Goal: Use online tool/utility: Utilize a website feature to perform a specific function

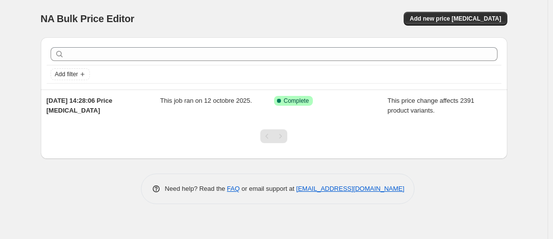
click at [382, 21] on div "Add new price [MEDICAL_DATA]" at bounding box center [390, 19] width 234 height 14
click at [381, 16] on div "Add new price [MEDICAL_DATA]" at bounding box center [390, 19] width 234 height 14
click at [473, 18] on span "Add new price [MEDICAL_DATA]" at bounding box center [454, 19] width 91 height 8
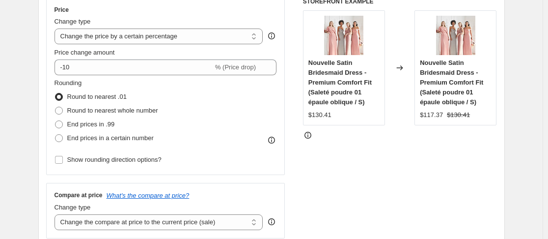
scroll to position [188, 0]
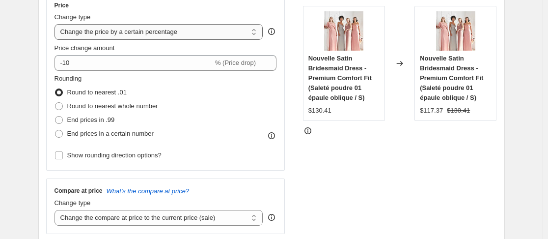
click at [192, 29] on select "Change the price to a certain amount Change the price by a certain amount Chang…" at bounding box center [158, 32] width 209 height 16
select select "no_change"
click at [56, 24] on select "Change the price to a certain amount Change the price by a certain amount Chang…" at bounding box center [158, 32] width 209 height 16
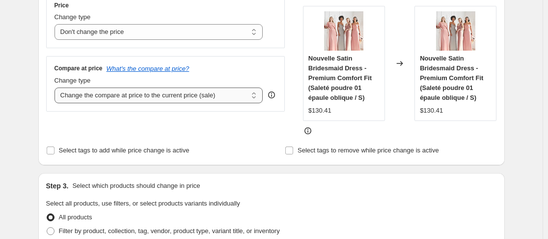
click at [175, 98] on select "Change the compare at price to the current price (sale) Change the compare at p…" at bounding box center [158, 95] width 209 height 16
select select "to"
click at [56, 87] on select "Change the compare at price to the current price (sale) Change the compare at p…" at bounding box center [158, 95] width 209 height 16
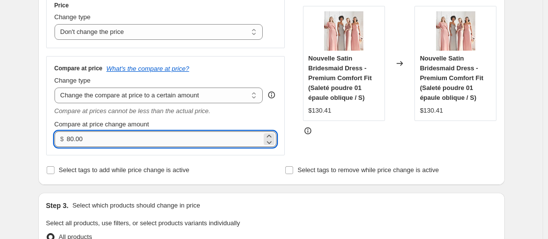
click at [137, 137] on input "80.00" at bounding box center [164, 139] width 195 height 16
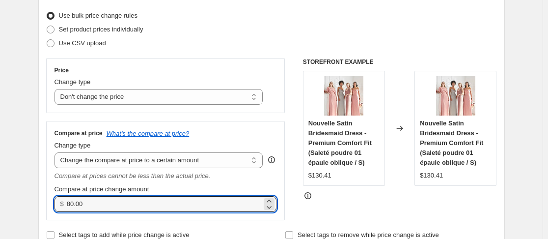
scroll to position [125, 0]
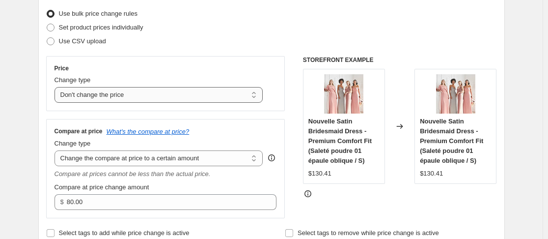
click at [185, 93] on select "Change the price to a certain amount Change the price by a certain amount Chang…" at bounding box center [158, 95] width 209 height 16
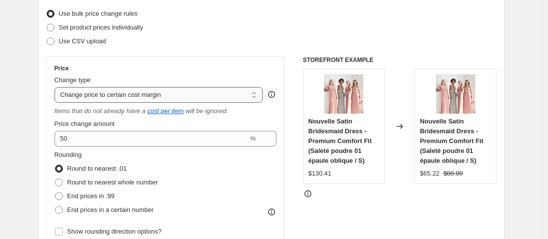
click at [187, 93] on select "Change the price to a certain amount Change the price by a certain amount Chang…" at bounding box center [158, 95] width 209 height 16
click at [56, 87] on select "Change the price to a certain amount Change the price by a certain amount Chang…" at bounding box center [158, 95] width 209 height 16
click at [202, 92] on select "Change the price to a certain amount Change the price by a certain amount Chang…" at bounding box center [158, 95] width 209 height 16
click at [56, 87] on select "Change the price to a certain amount Change the price by a certain amount Chang…" at bounding box center [158, 95] width 209 height 16
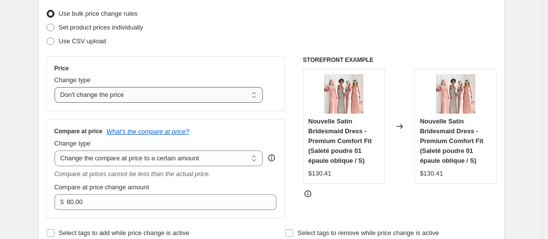
click at [213, 95] on select "Change the price to a certain amount Change the price by a certain amount Chang…" at bounding box center [158, 95] width 209 height 16
click at [56, 87] on select "Change the price to a certain amount Change the price by a certain amount Chang…" at bounding box center [158, 95] width 209 height 16
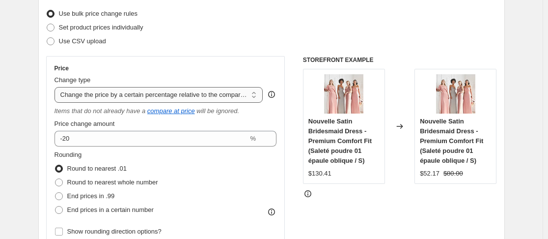
click at [211, 93] on select "Change the price to a certain amount Change the price by a certain amount Chang…" at bounding box center [158, 95] width 209 height 16
select select "bcap"
click at [56, 87] on select "Change the price to a certain amount Change the price by a certain amount Chang…" at bounding box center [158, 95] width 209 height 16
type input "-12.00"
click at [220, 93] on select "Change the price to a certain amount Change the price by a certain amount Chang…" at bounding box center [158, 95] width 209 height 16
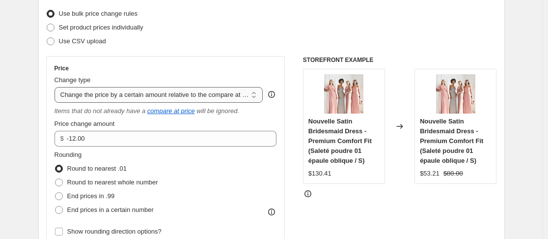
click at [56, 87] on select "Change the price to a certain amount Change the price by a certain amount Chang…" at bounding box center [158, 95] width 209 height 16
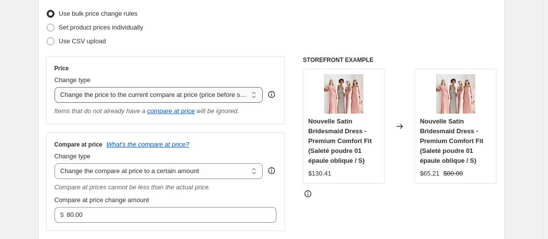
click at [213, 94] on select "Change the price to a certain amount Change the price by a certain amount Chang…" at bounding box center [158, 95] width 209 height 16
select select "percentage"
click at [56, 87] on select "Change the price to a certain amount Change the price by a certain amount Chang…" at bounding box center [158, 95] width 209 height 16
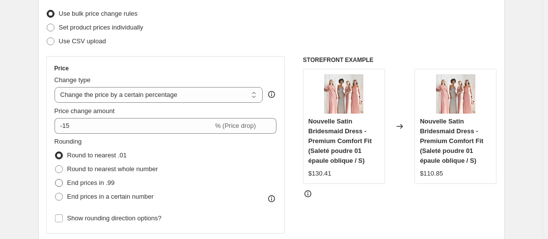
click at [63, 178] on span at bounding box center [58, 182] width 9 height 9
click at [55, 179] on input "End prices in .99" at bounding box center [55, 179] width 0 height 0
radio input "true"
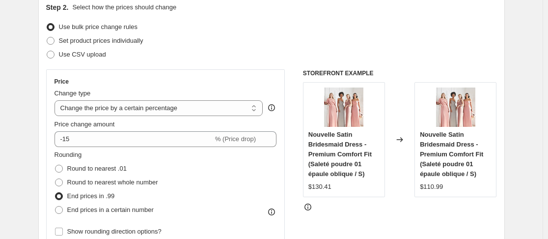
scroll to position [109, 0]
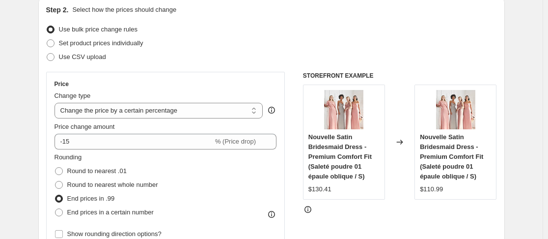
click at [155, 130] on div "Price change amount" at bounding box center [165, 127] width 222 height 10
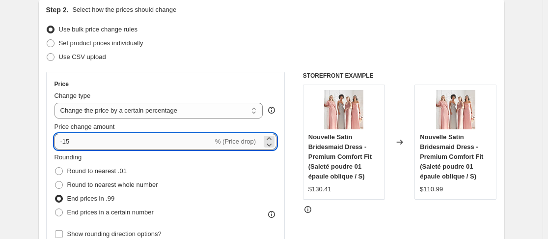
click at [146, 141] on input "-15" at bounding box center [133, 142] width 159 height 16
type input "-1"
type input "10"
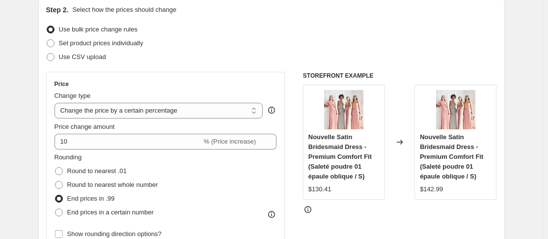
click at [249, 172] on div "Rounding Round to nearest .01 Round to nearest whole number End prices in .99 E…" at bounding box center [165, 185] width 222 height 67
click at [185, 108] on select "Change the price to a certain amount Change the price by a certain amount Chang…" at bounding box center [158, 111] width 209 height 16
select select "by"
click at [56, 103] on select "Change the price to a certain amount Change the price by a certain amount Chang…" at bounding box center [158, 111] width 209 height 16
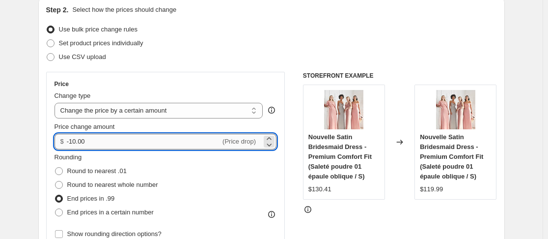
click at [151, 142] on input "-10.00" at bounding box center [144, 142] width 154 height 16
type input "-1"
type input "15.00"
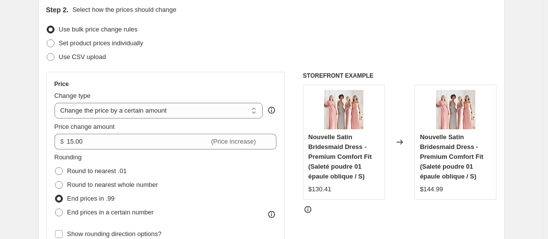
click at [221, 159] on div "Rounding Round to nearest .01 Round to nearest whole number End prices in .99 E…" at bounding box center [165, 185] width 222 height 67
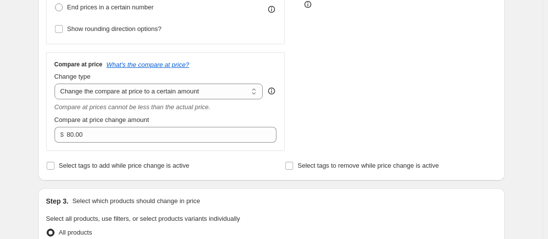
scroll to position [321, 0]
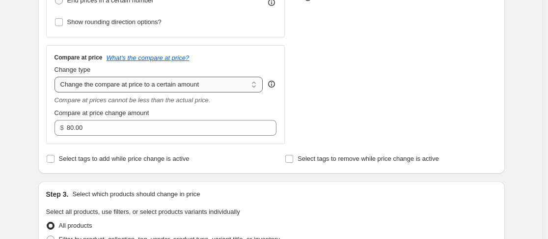
click at [220, 83] on select "Change the compare at price to the current price (sale) Change the compare at p…" at bounding box center [158, 85] width 209 height 16
select select "remove"
click at [56, 77] on select "Change the compare at price to the current price (sale) Change the compare at p…" at bounding box center [158, 85] width 209 height 16
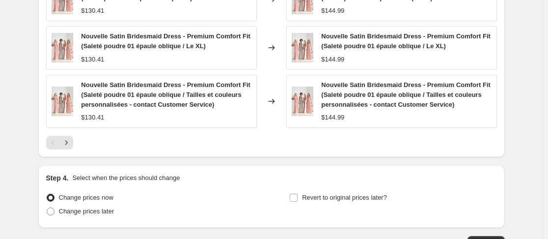
scroll to position [704, 0]
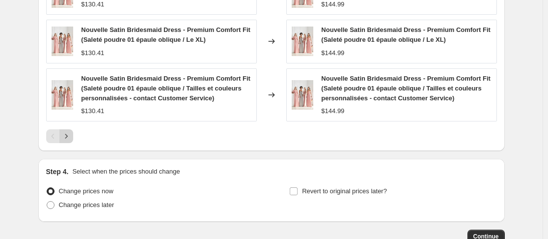
click at [69, 131] on button "Next" at bounding box center [66, 136] width 14 height 14
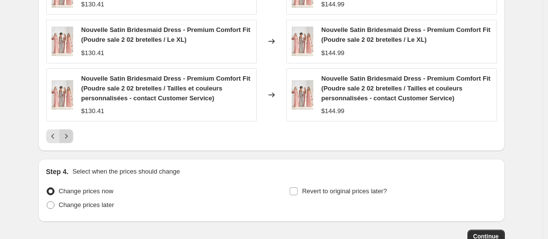
click at [71, 136] on icon "Next" at bounding box center [66, 136] width 10 height 10
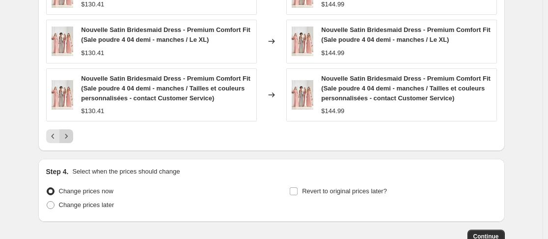
click at [71, 136] on icon "Next" at bounding box center [66, 136] width 10 height 10
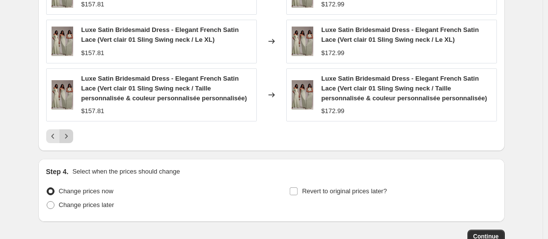
click at [71, 136] on icon "Next" at bounding box center [66, 136] width 10 height 10
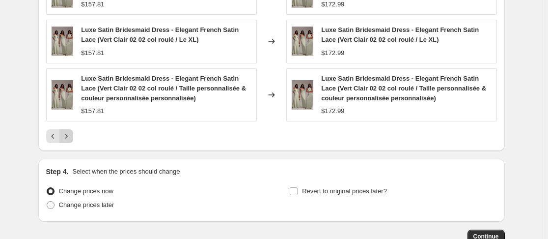
click at [71, 136] on icon "Next" at bounding box center [66, 136] width 10 height 10
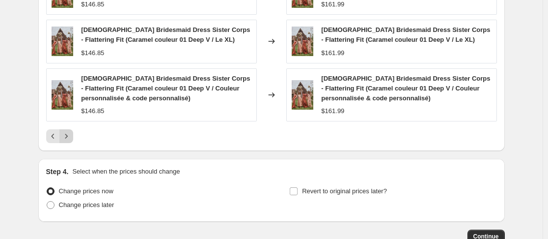
click at [71, 136] on icon "Next" at bounding box center [66, 136] width 10 height 10
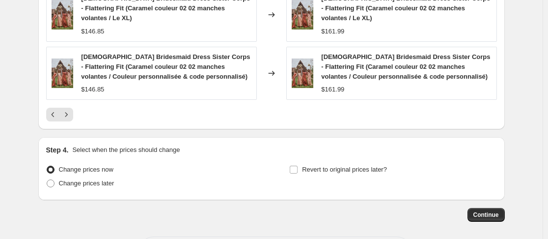
scroll to position [769, 0]
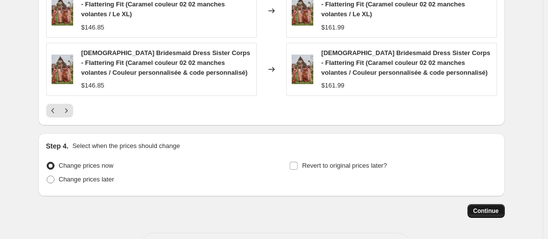
click at [495, 207] on span "Continue" at bounding box center [486, 211] width 26 height 8
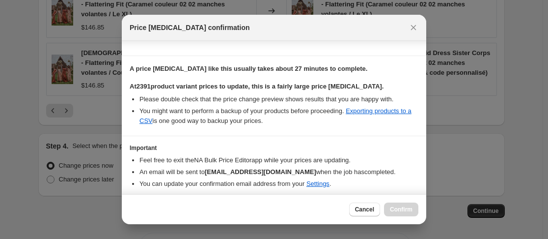
scroll to position [168, 0]
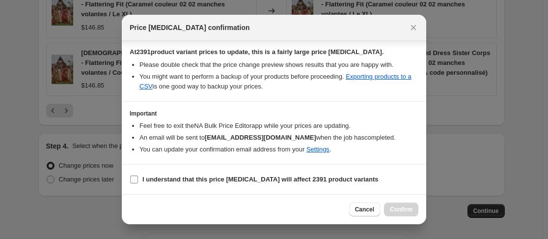
click at [134, 179] on input "I understand that this price [MEDICAL_DATA] will affect 2391 product variants" at bounding box center [134, 179] width 8 height 8
checkbox input "true"
click at [399, 206] on span "Confirm" at bounding box center [401, 209] width 23 height 8
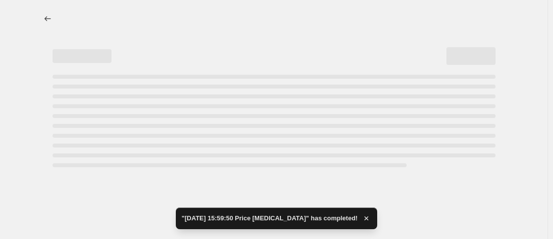
select select "by"
select select "remove"
